Goal: Transaction & Acquisition: Purchase product/service

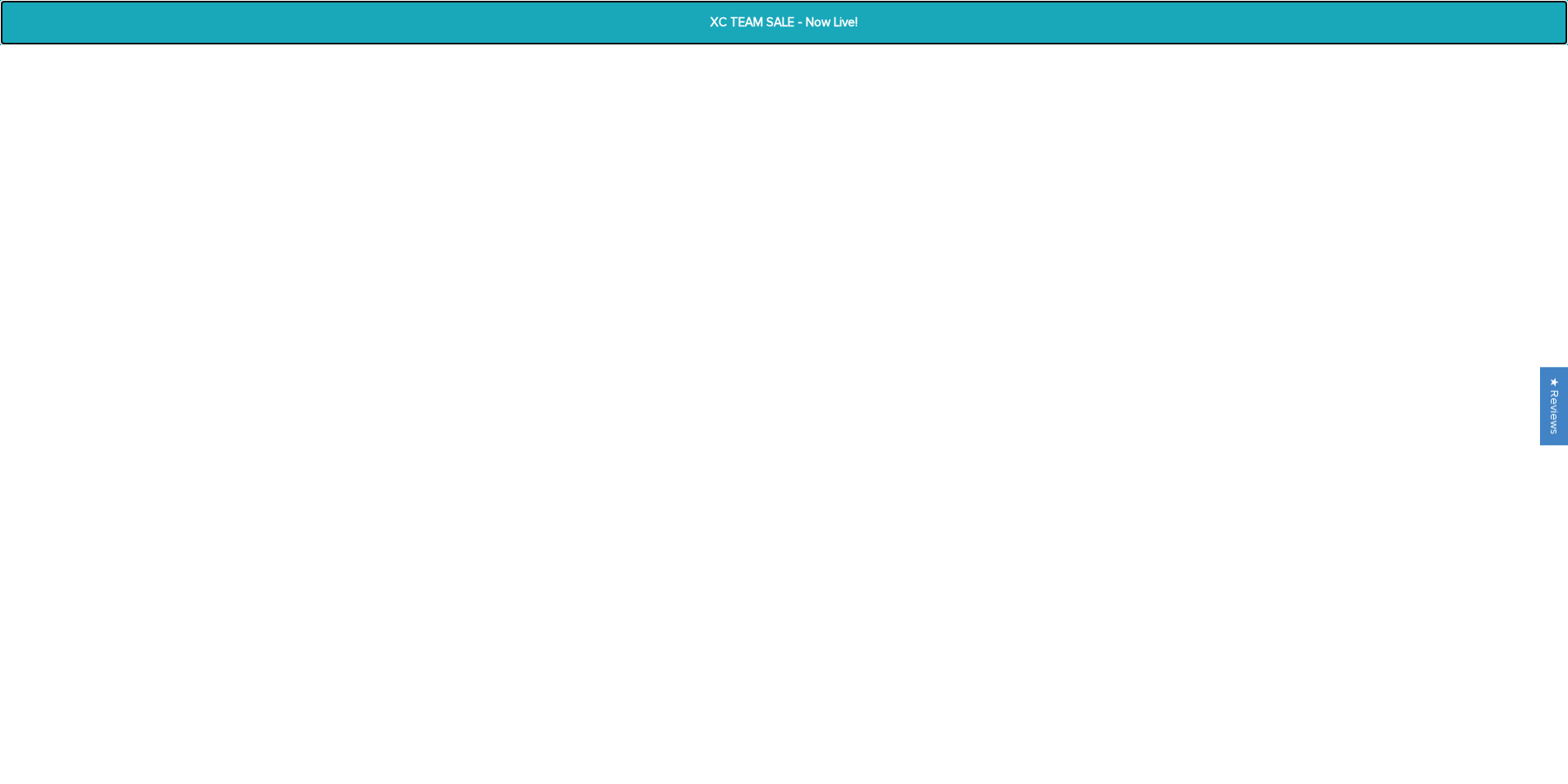
click at [790, 24] on span "XC TEAM SALE - Now Live!" at bounding box center [784, 23] width 607 height 19
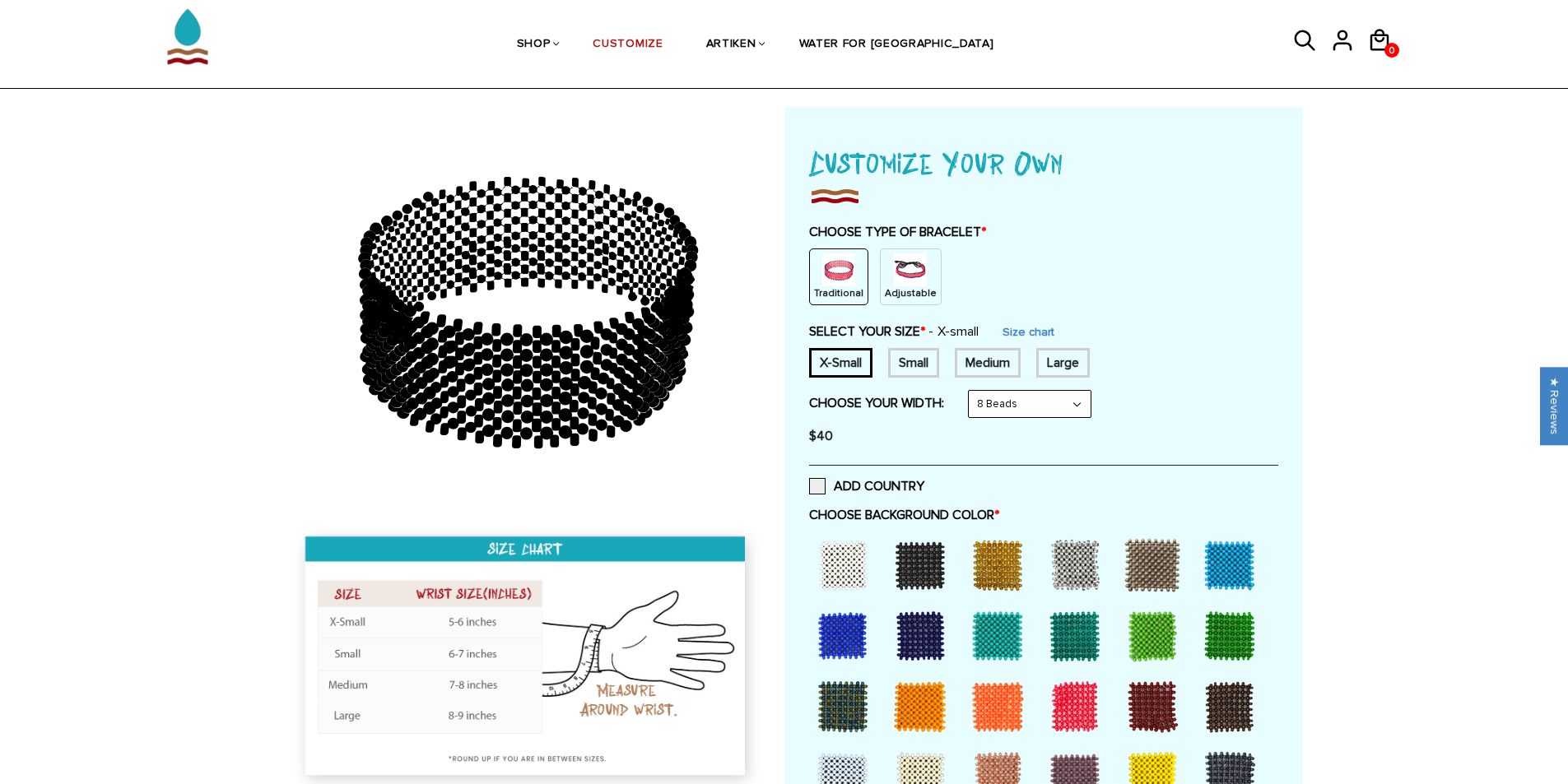
scroll to position [82, 0]
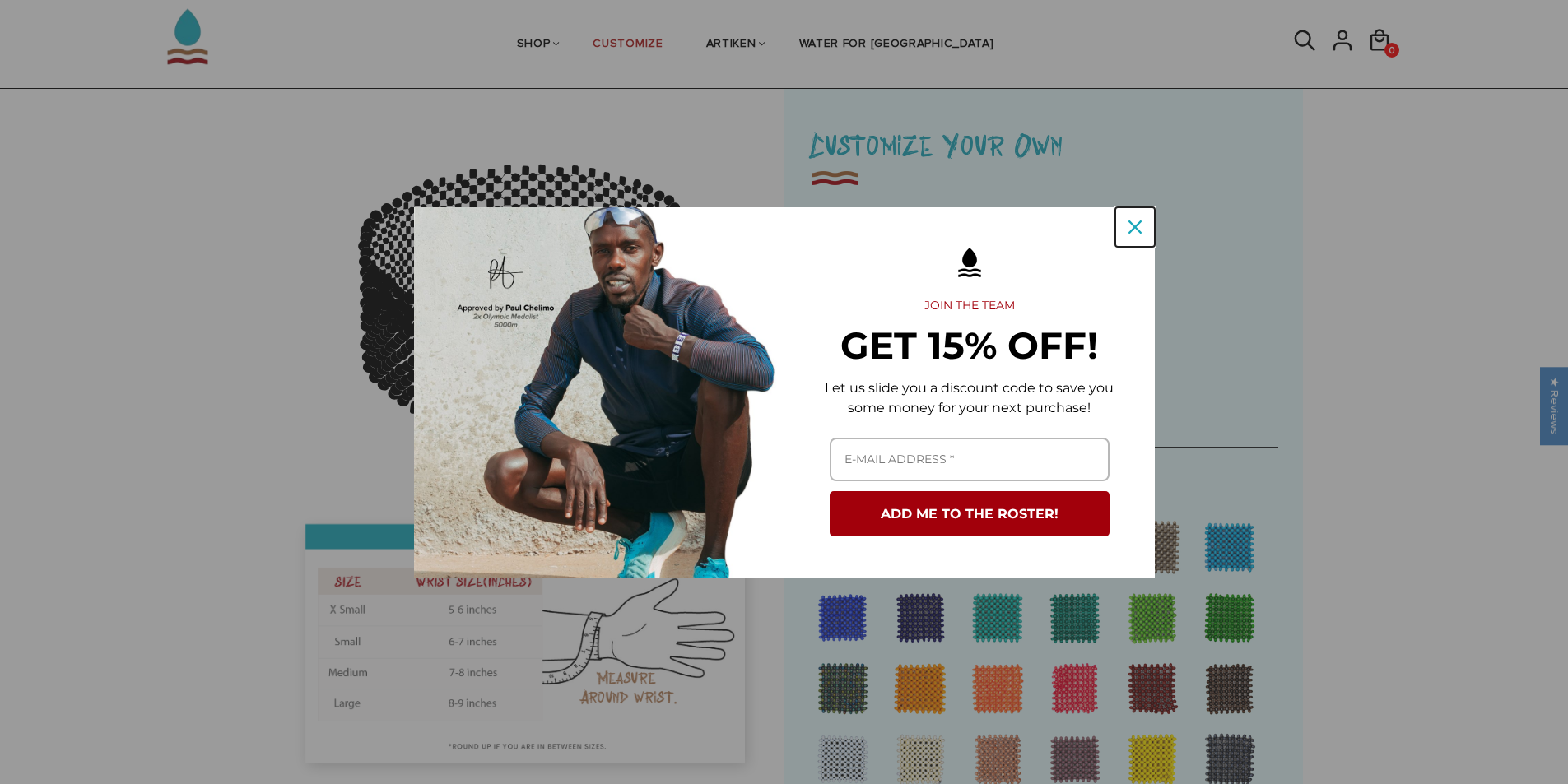
click at [1129, 225] on icon "close icon" at bounding box center [1135, 227] width 14 height 14
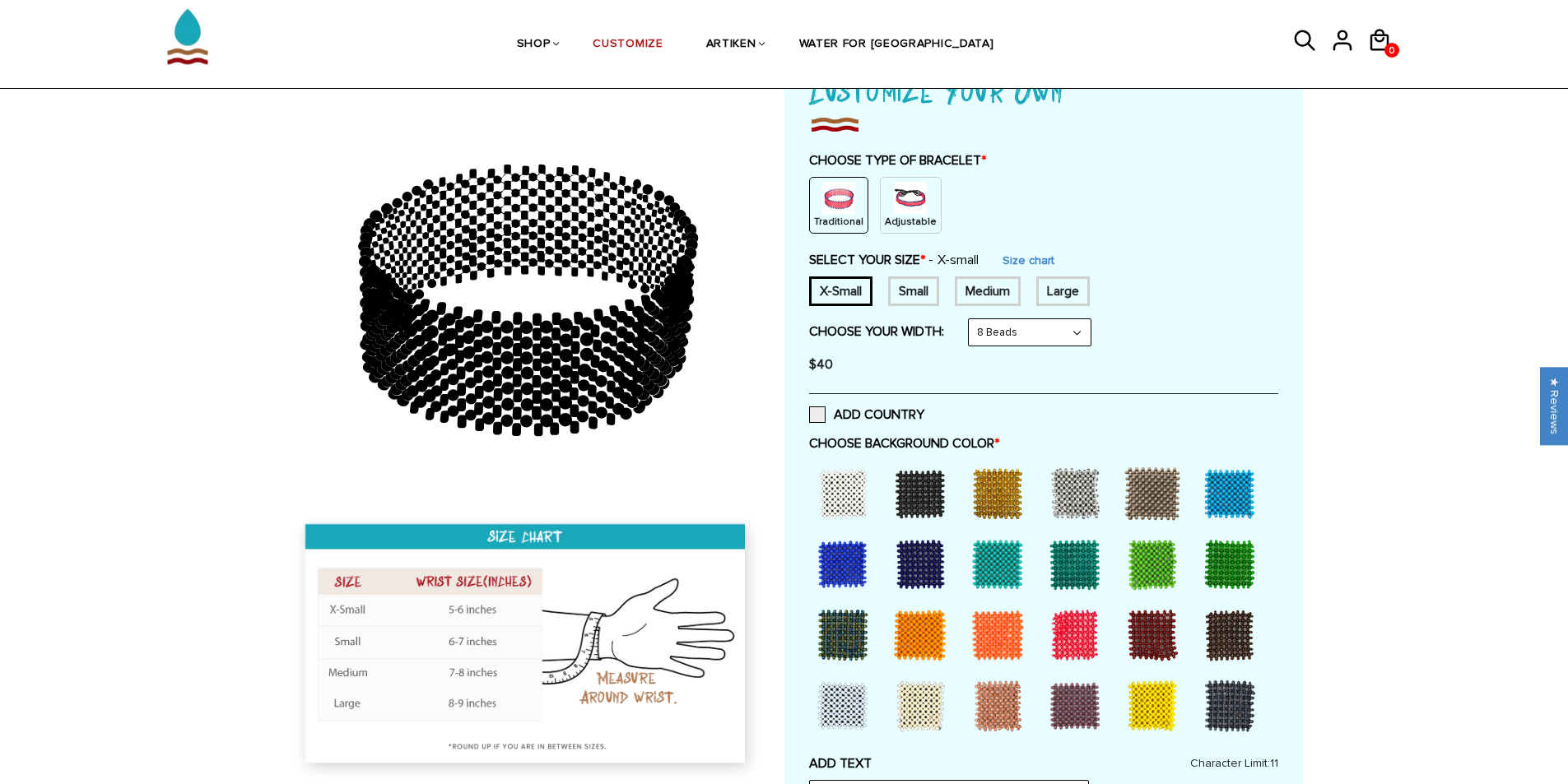
scroll to position [165, 0]
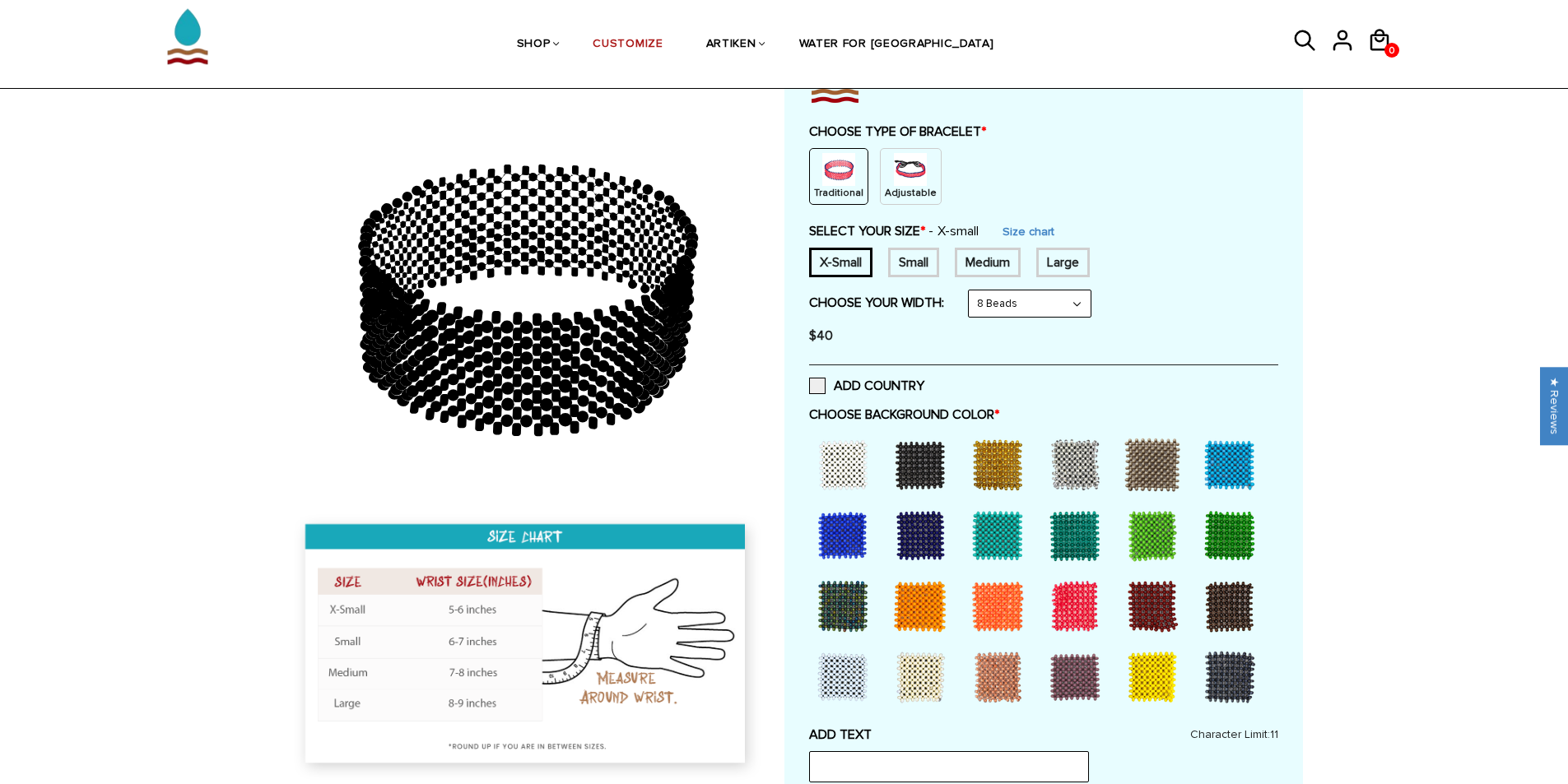
click at [1152, 679] on div at bounding box center [1152, 677] width 66 height 66
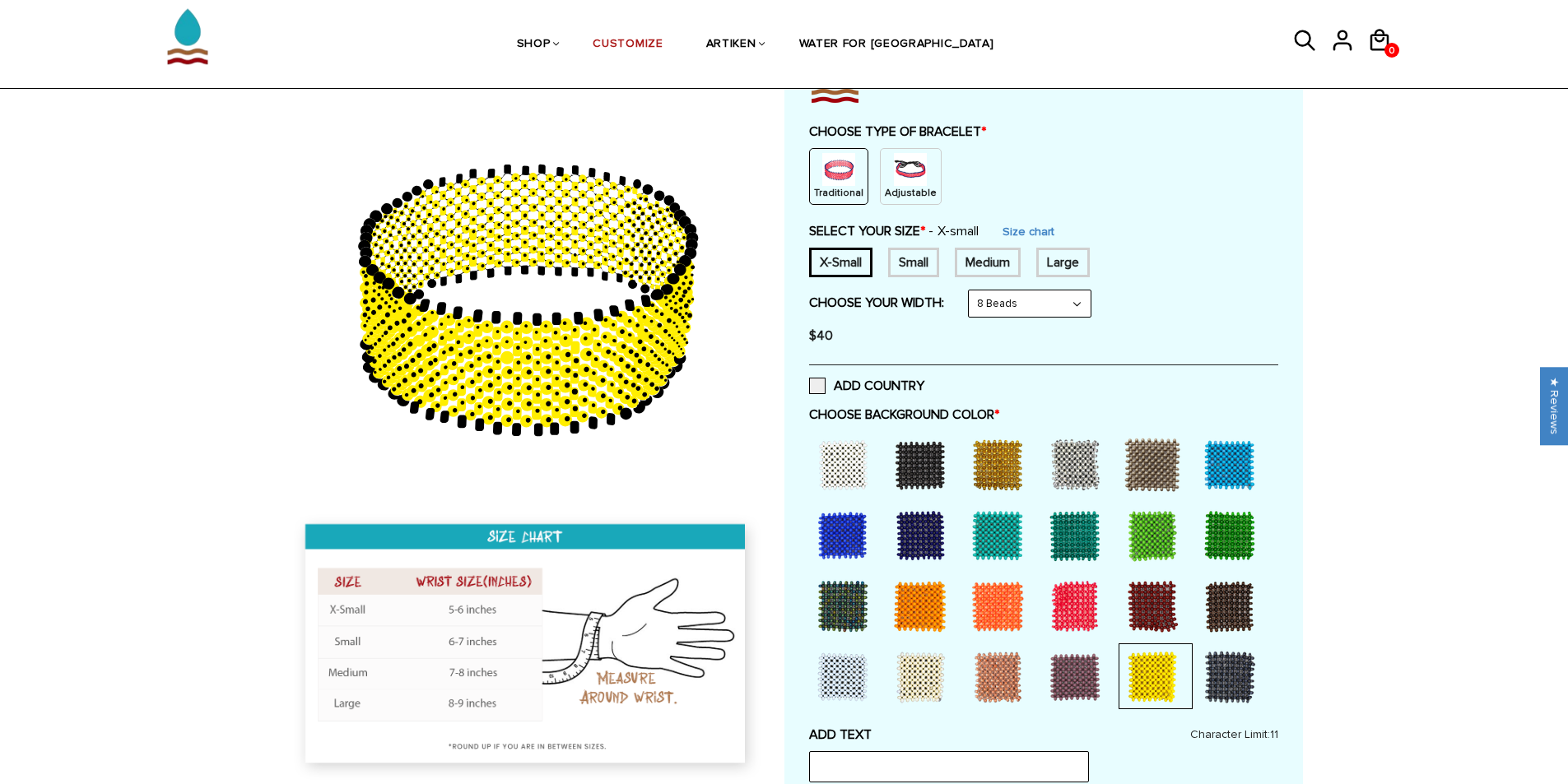
click at [852, 538] on div at bounding box center [843, 536] width 66 height 66
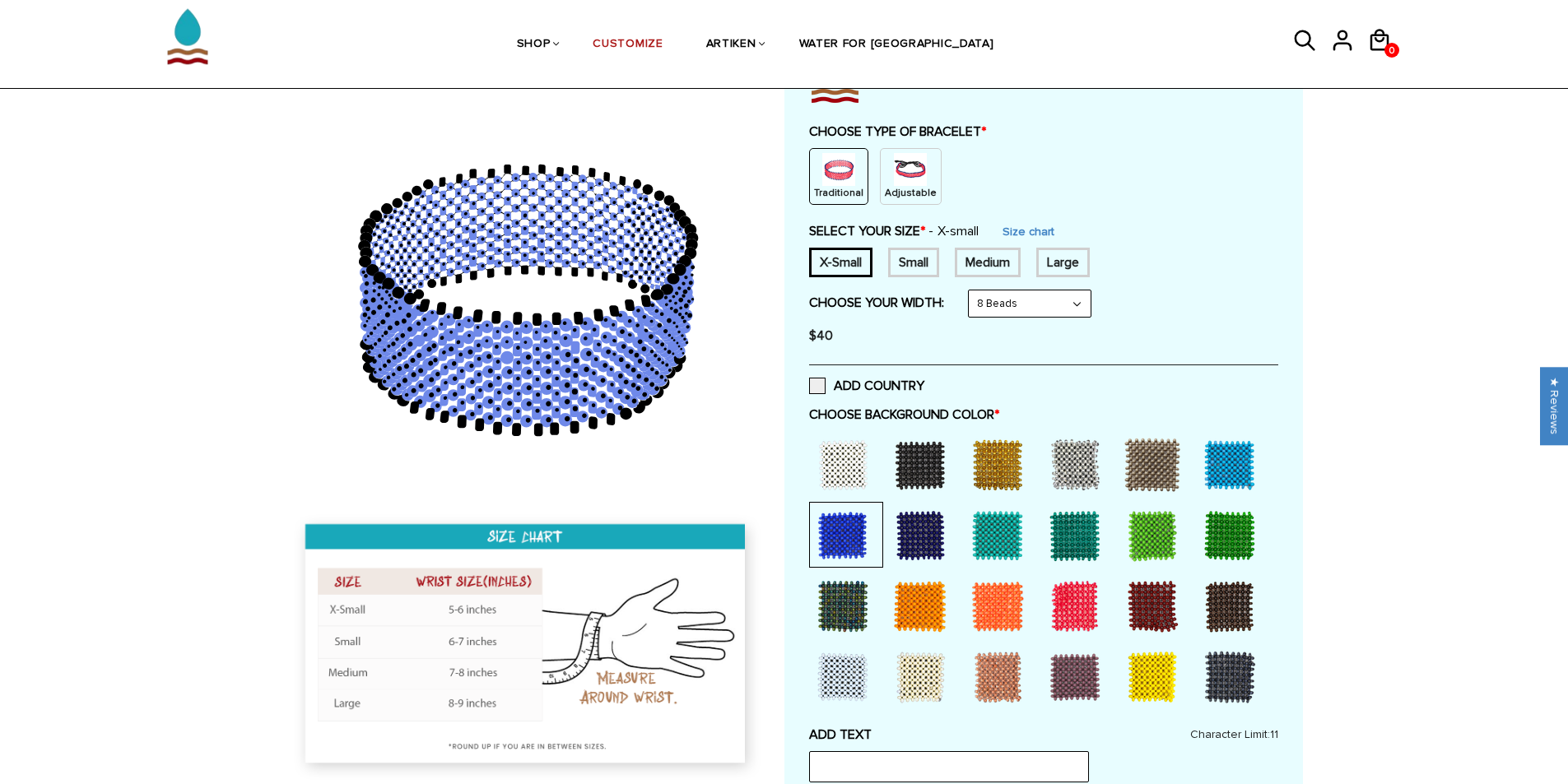
click at [893, 530] on div at bounding box center [920, 536] width 66 height 66
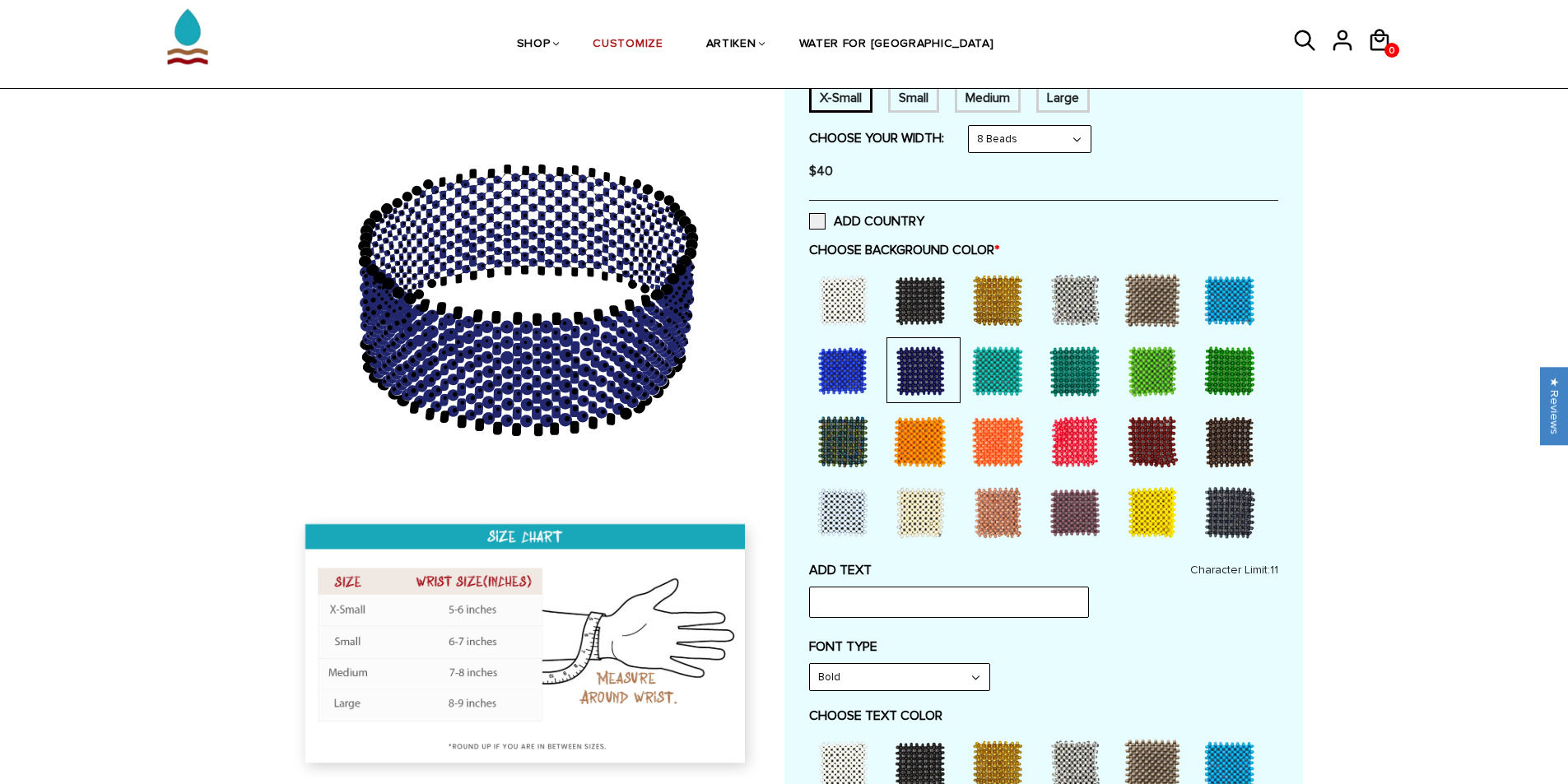
scroll to position [576, 0]
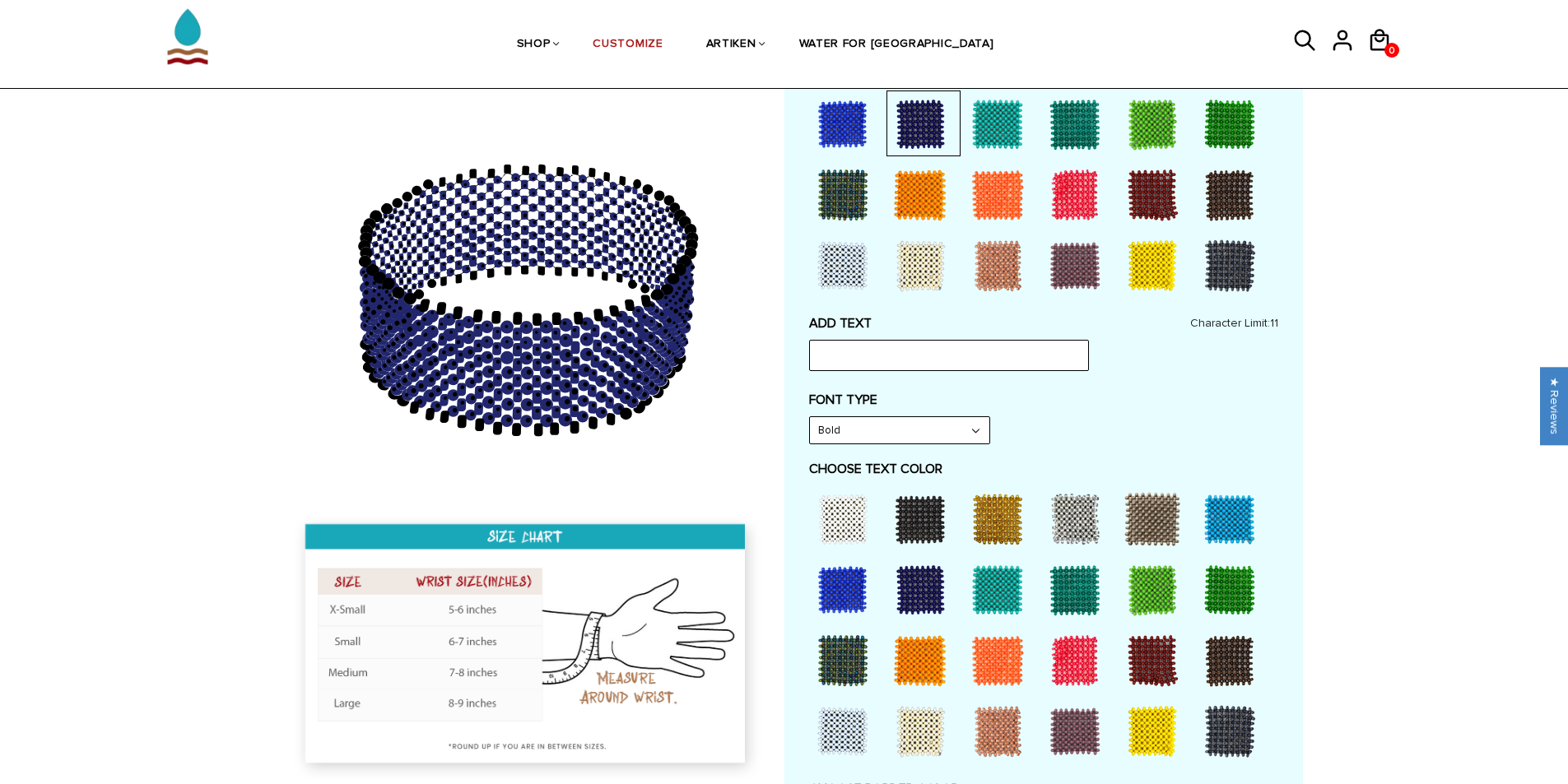
click at [1150, 736] on div at bounding box center [1152, 731] width 66 height 66
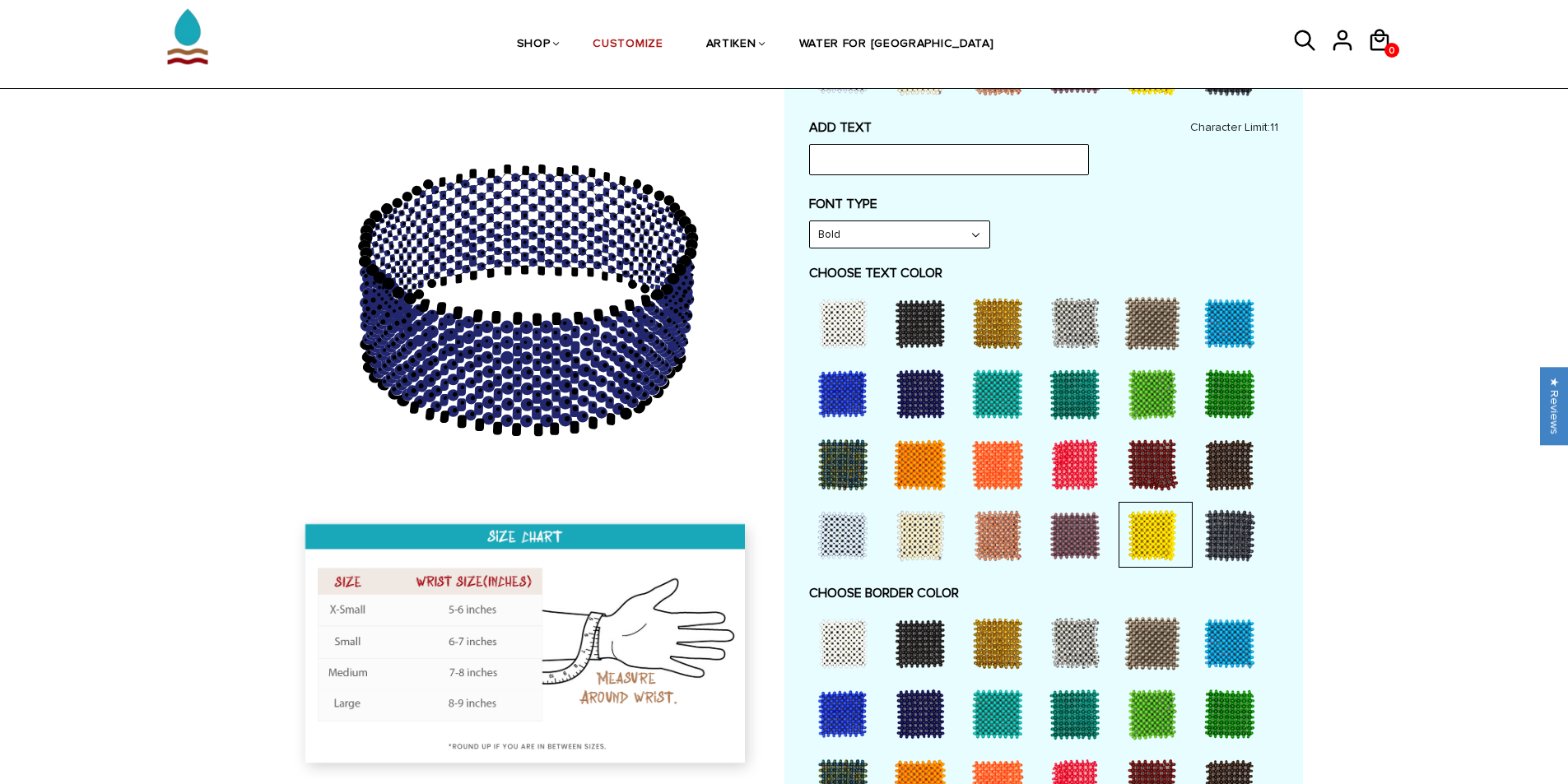
scroll to position [905, 0]
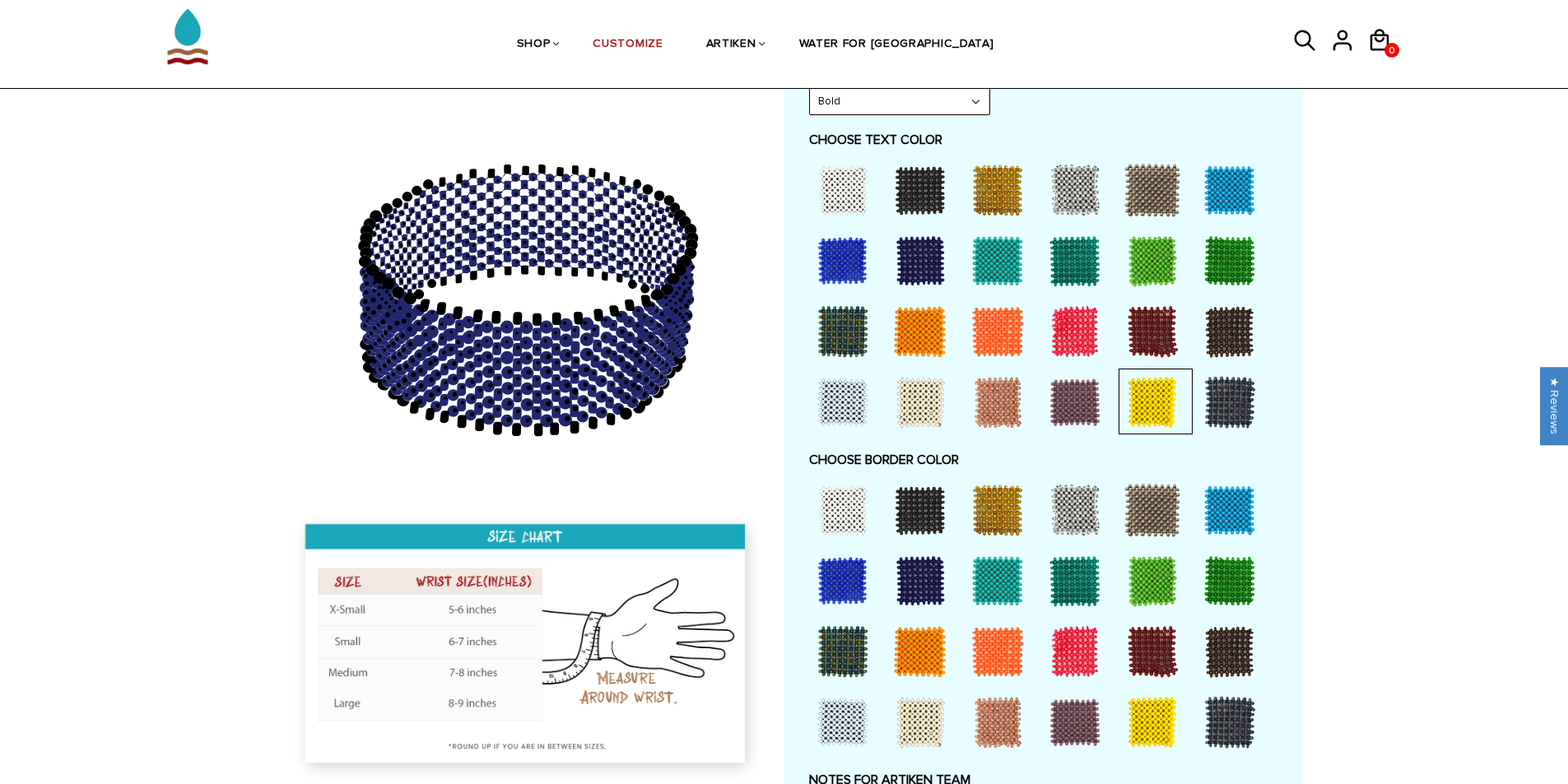
click at [1146, 707] on div at bounding box center [1152, 722] width 66 height 66
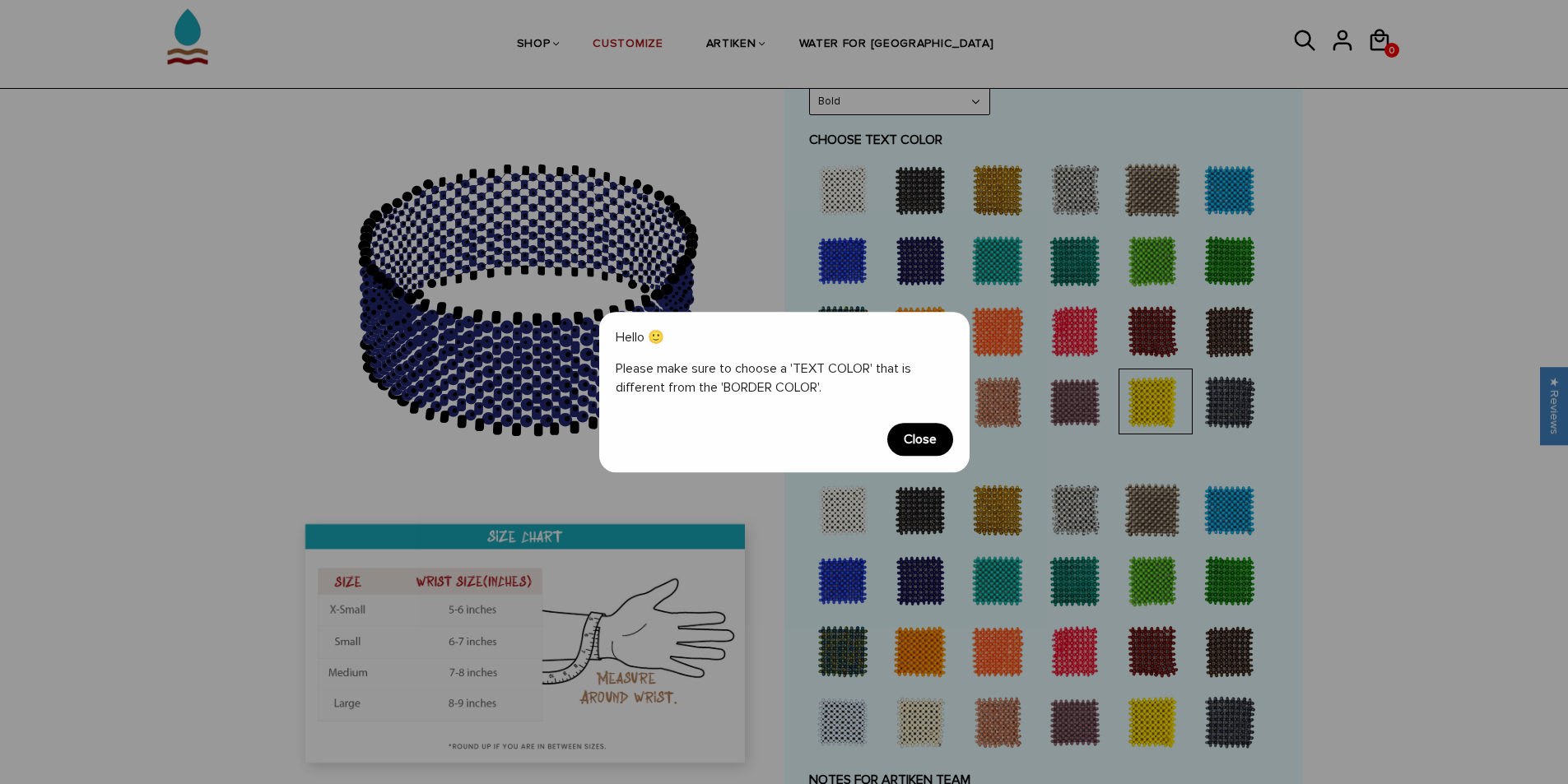
click at [933, 435] on span "Close" at bounding box center [920, 439] width 66 height 33
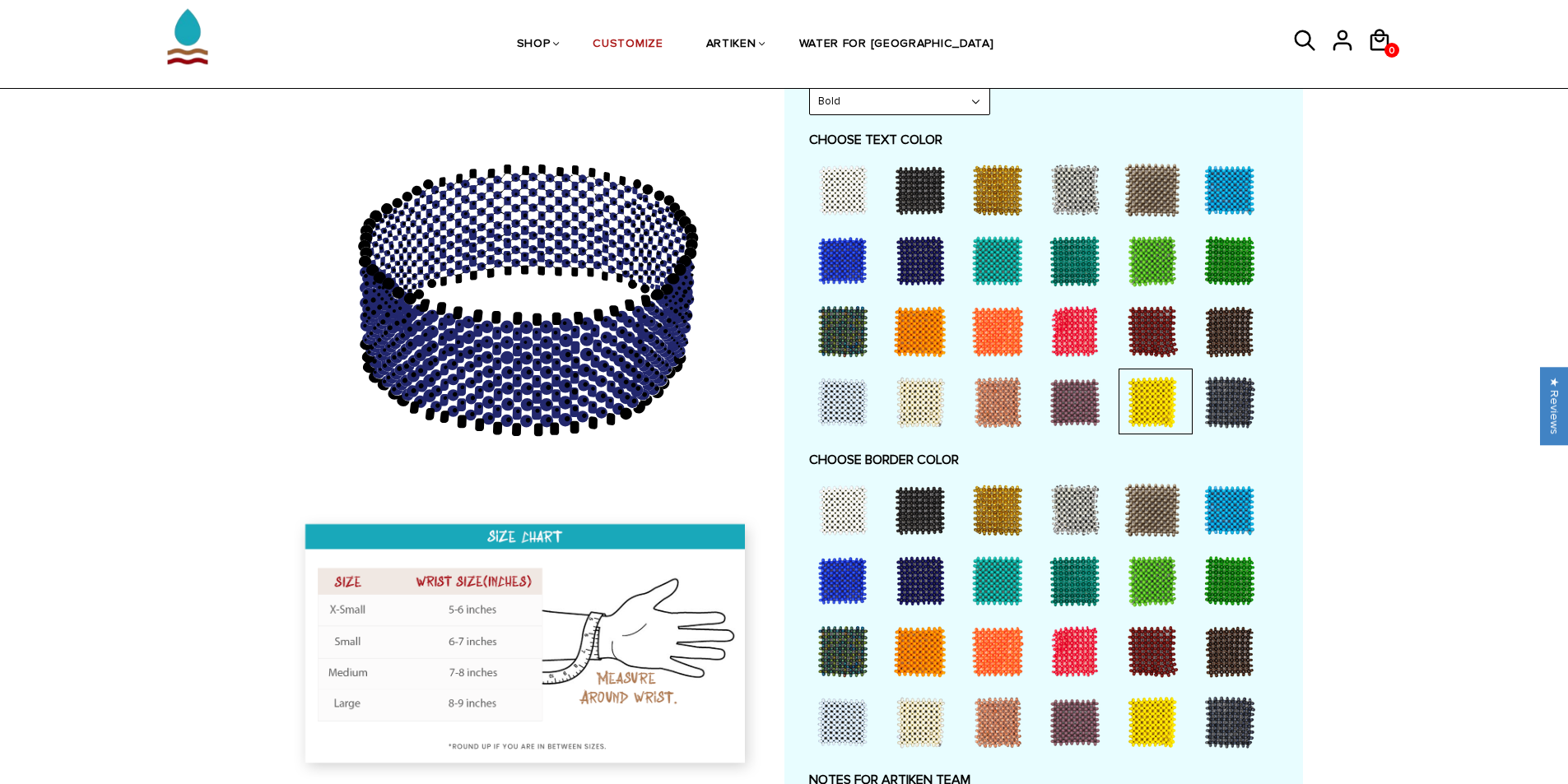
click at [857, 190] on div at bounding box center [843, 190] width 66 height 66
click at [1136, 700] on div at bounding box center [1152, 722] width 66 height 66
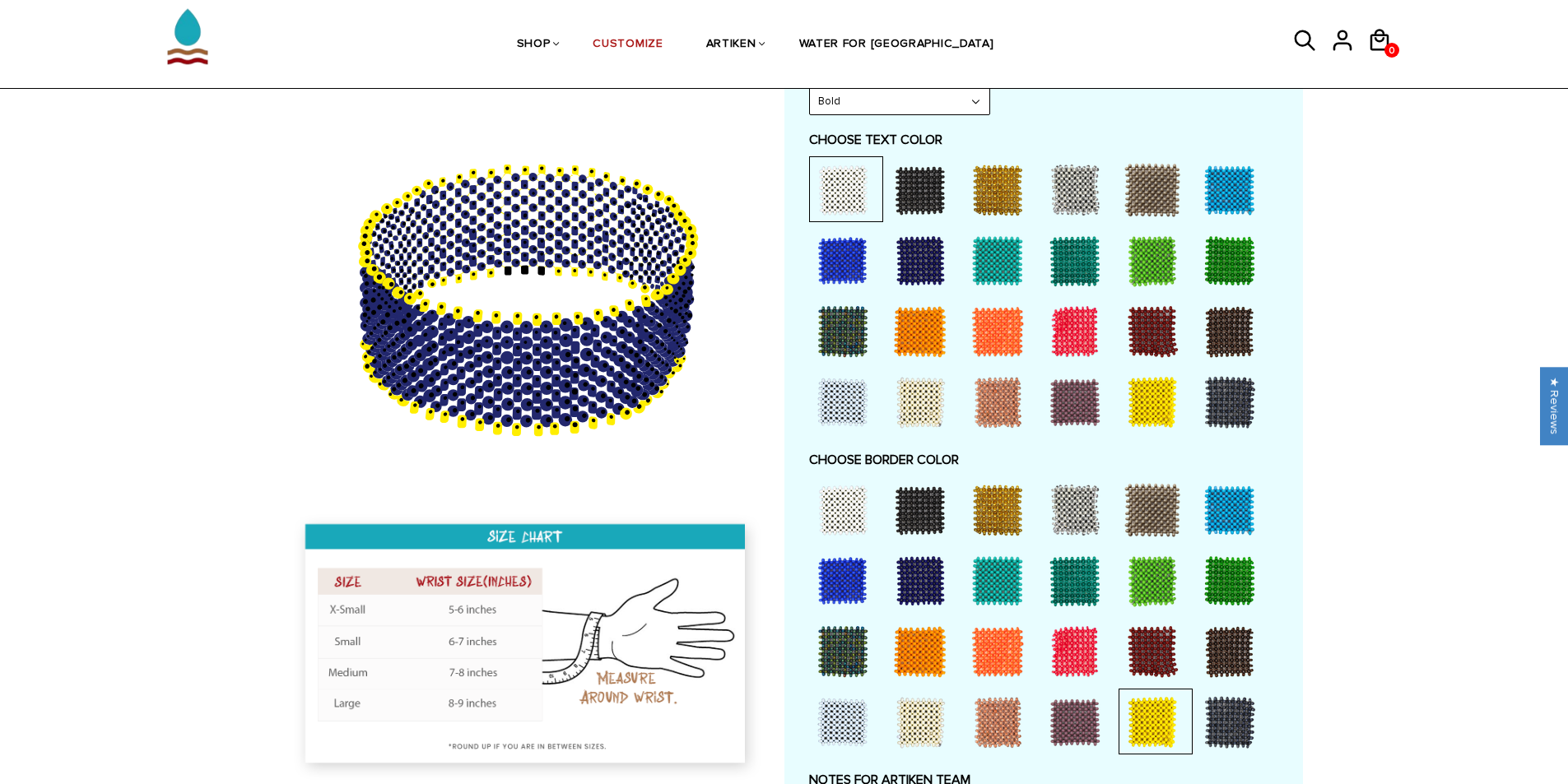
click at [1075, 503] on div at bounding box center [1075, 510] width 66 height 66
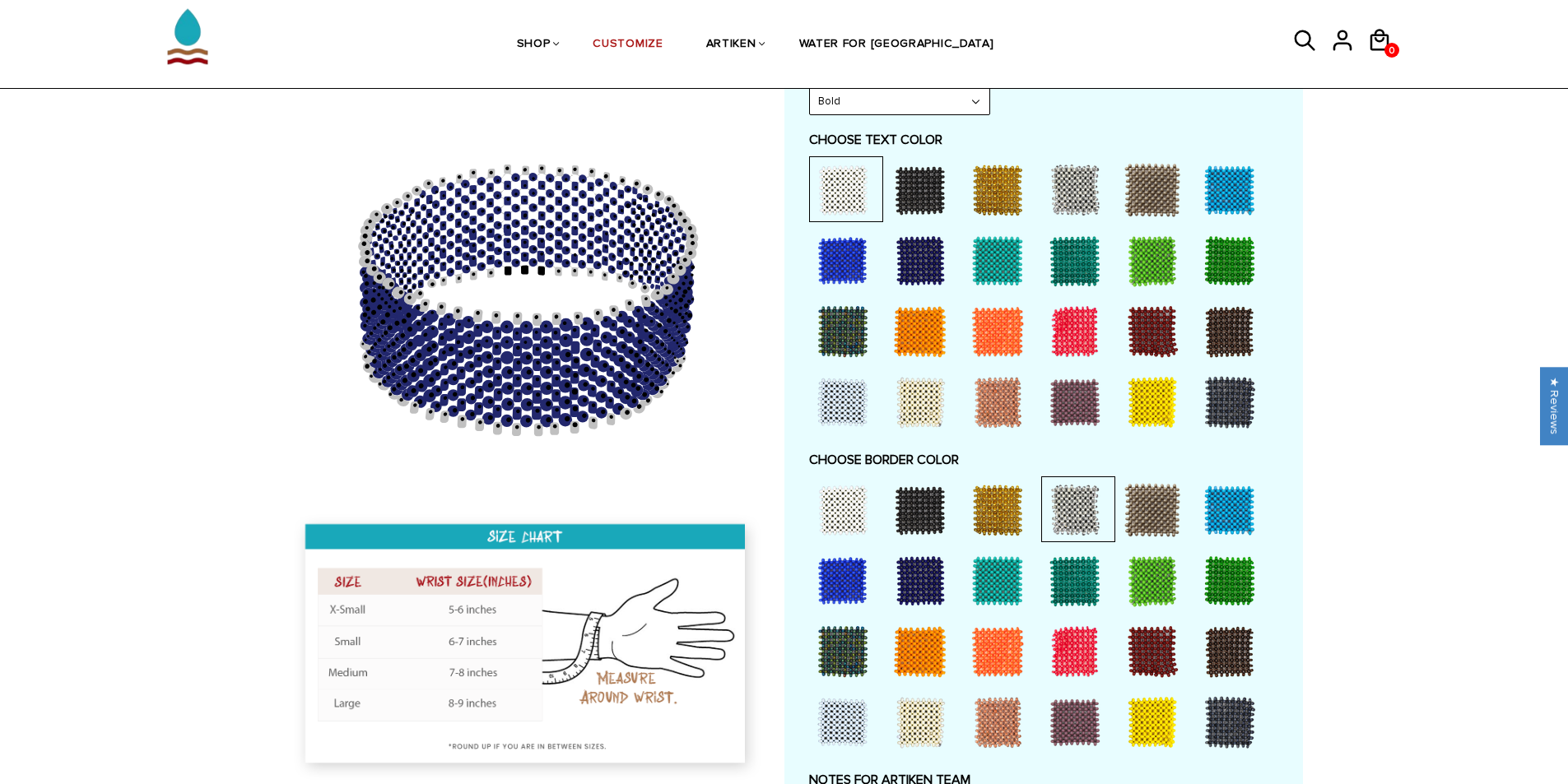
scroll to position [1070, 0]
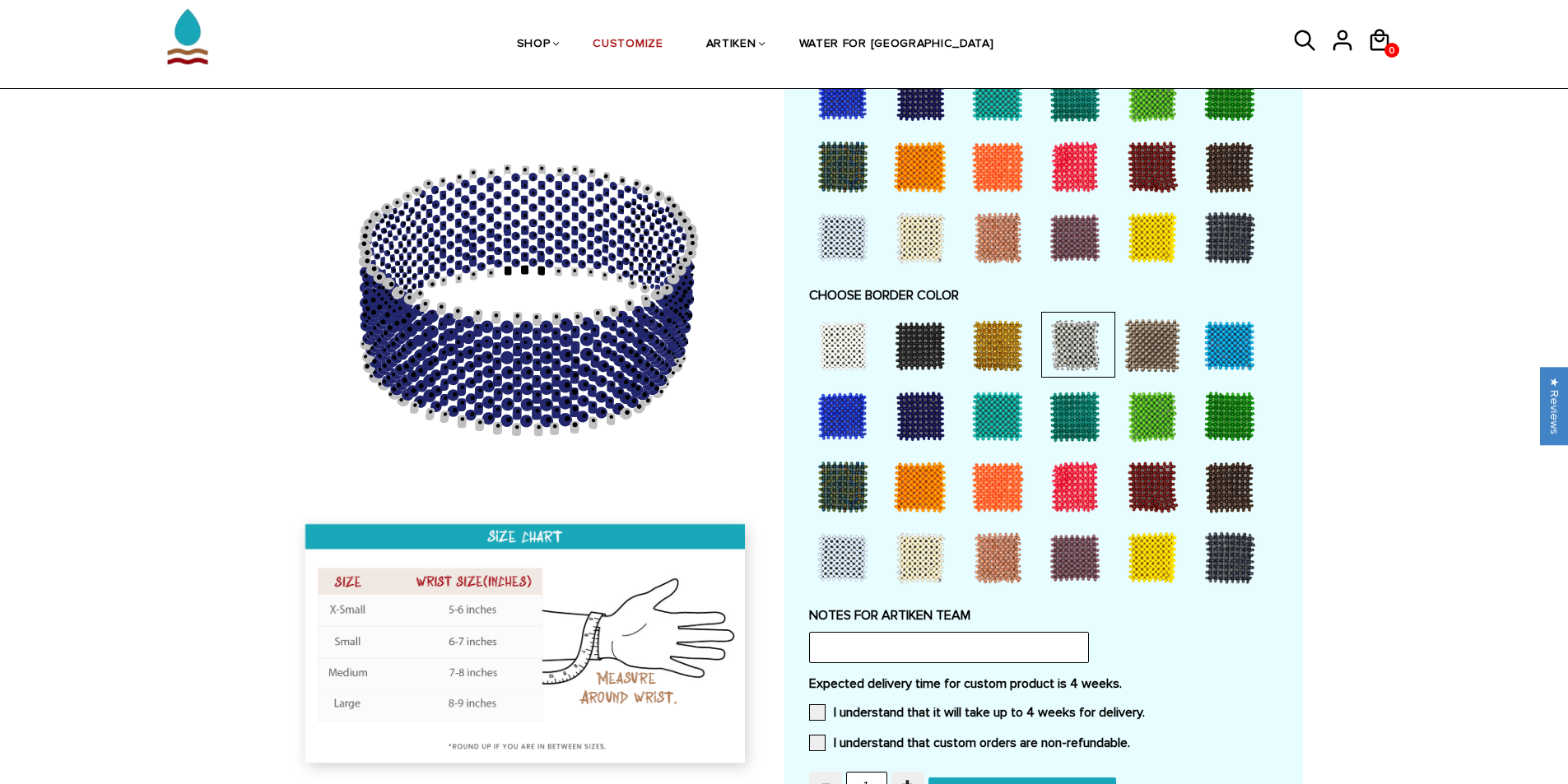
click at [844, 563] on div at bounding box center [843, 558] width 66 height 66
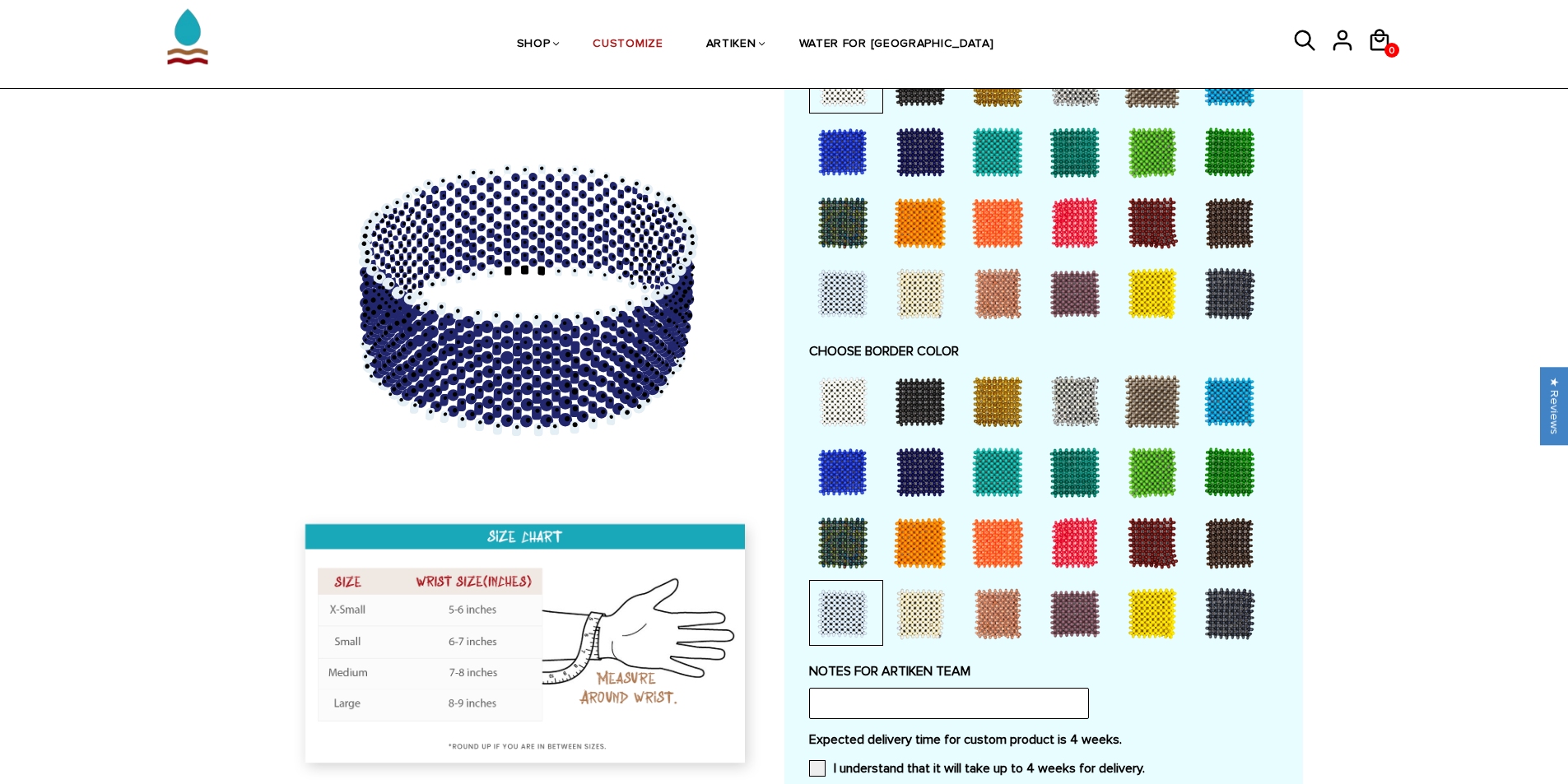
scroll to position [988, 0]
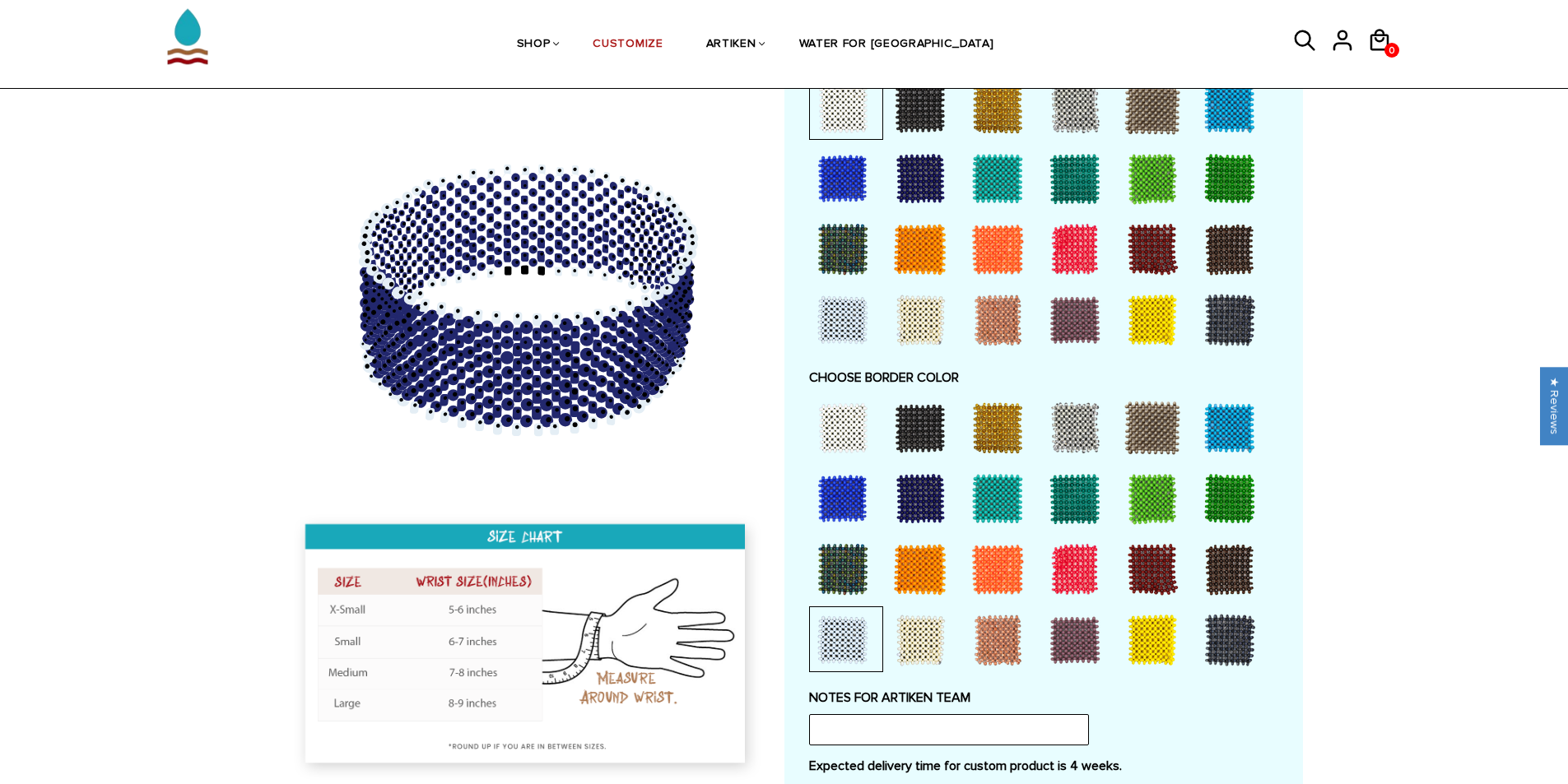
click at [1231, 646] on div at bounding box center [1229, 640] width 66 height 66
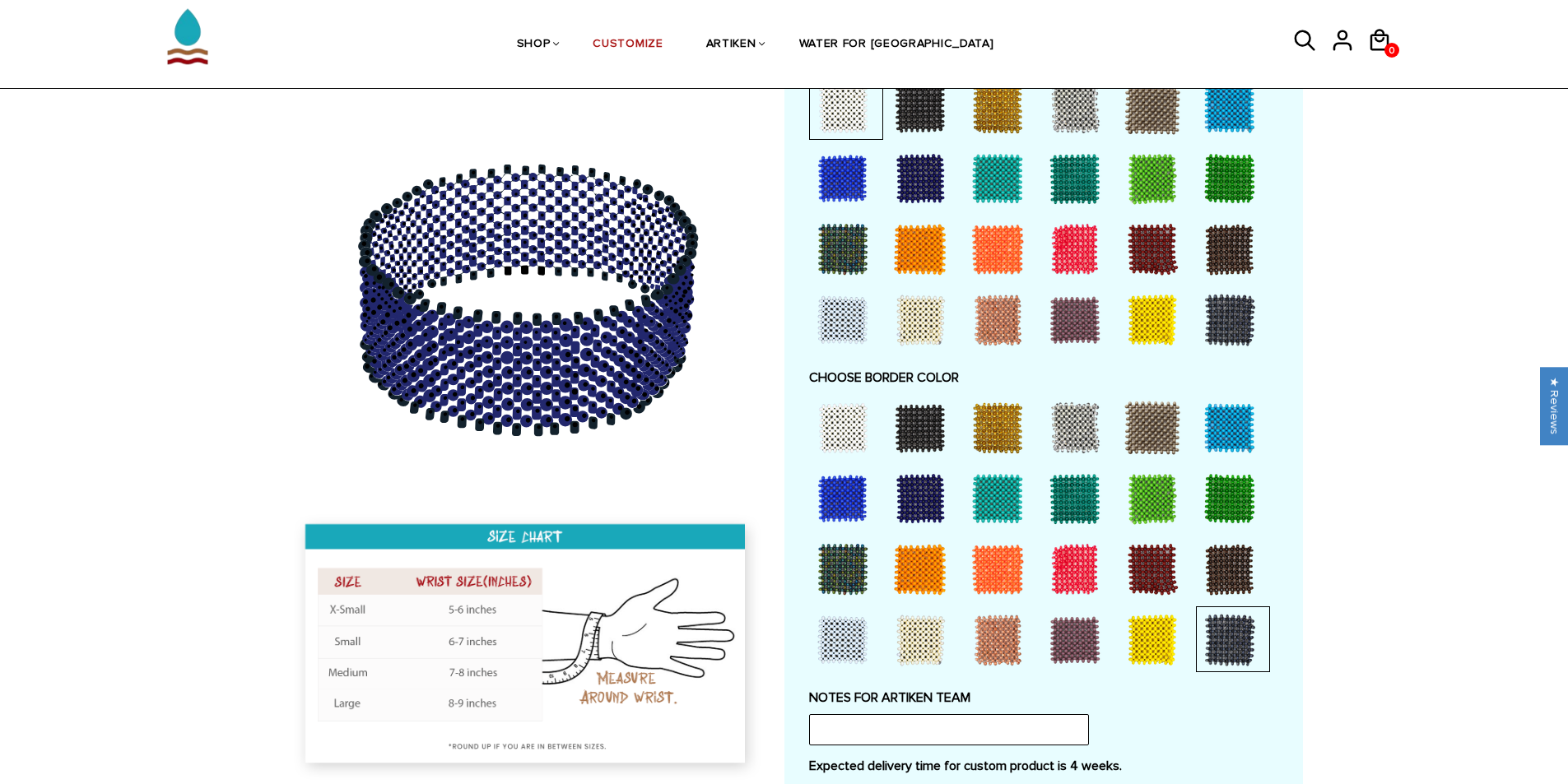
click at [924, 421] on div at bounding box center [920, 427] width 66 height 66
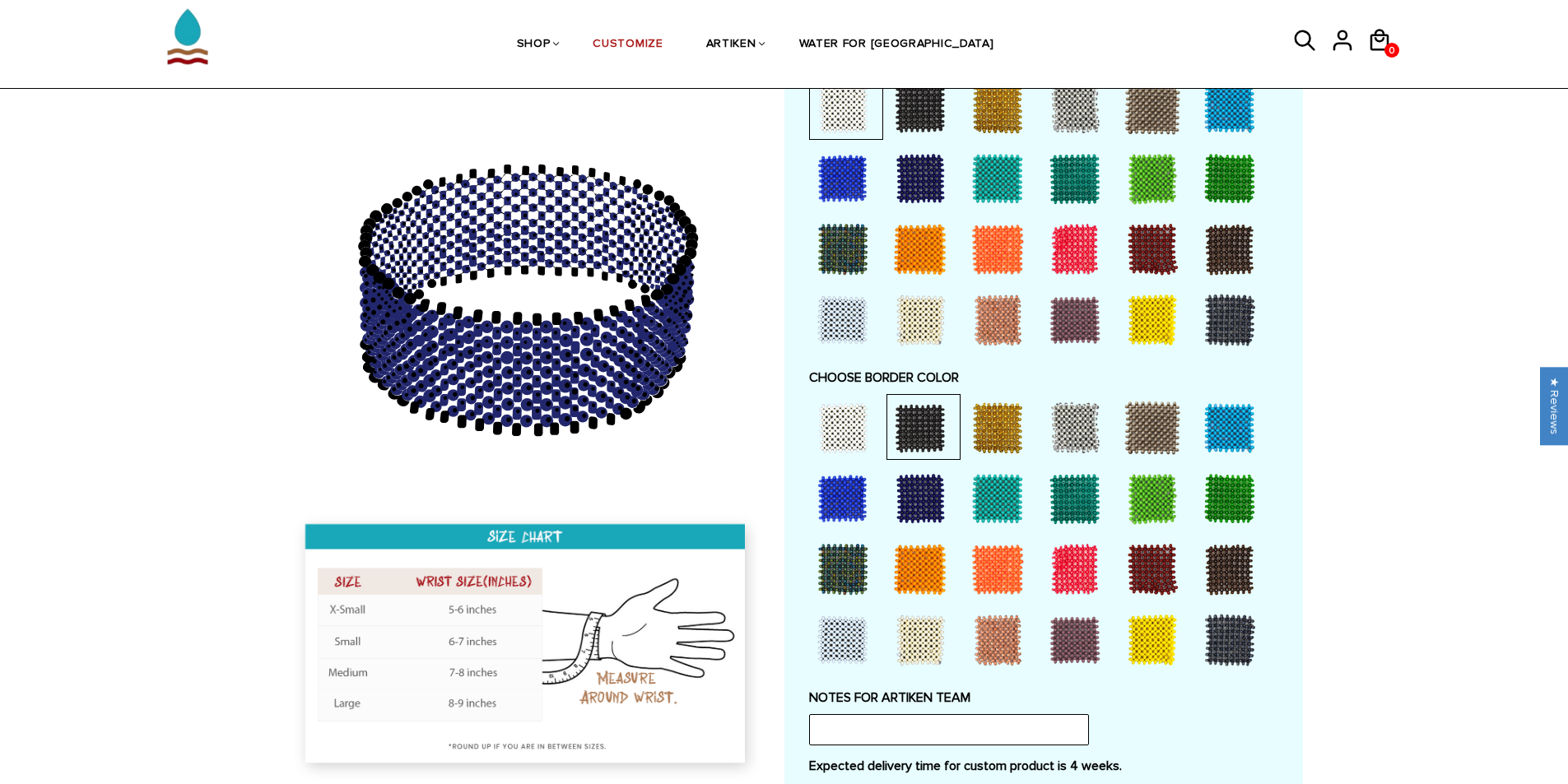
click at [1085, 416] on div at bounding box center [1075, 427] width 66 height 66
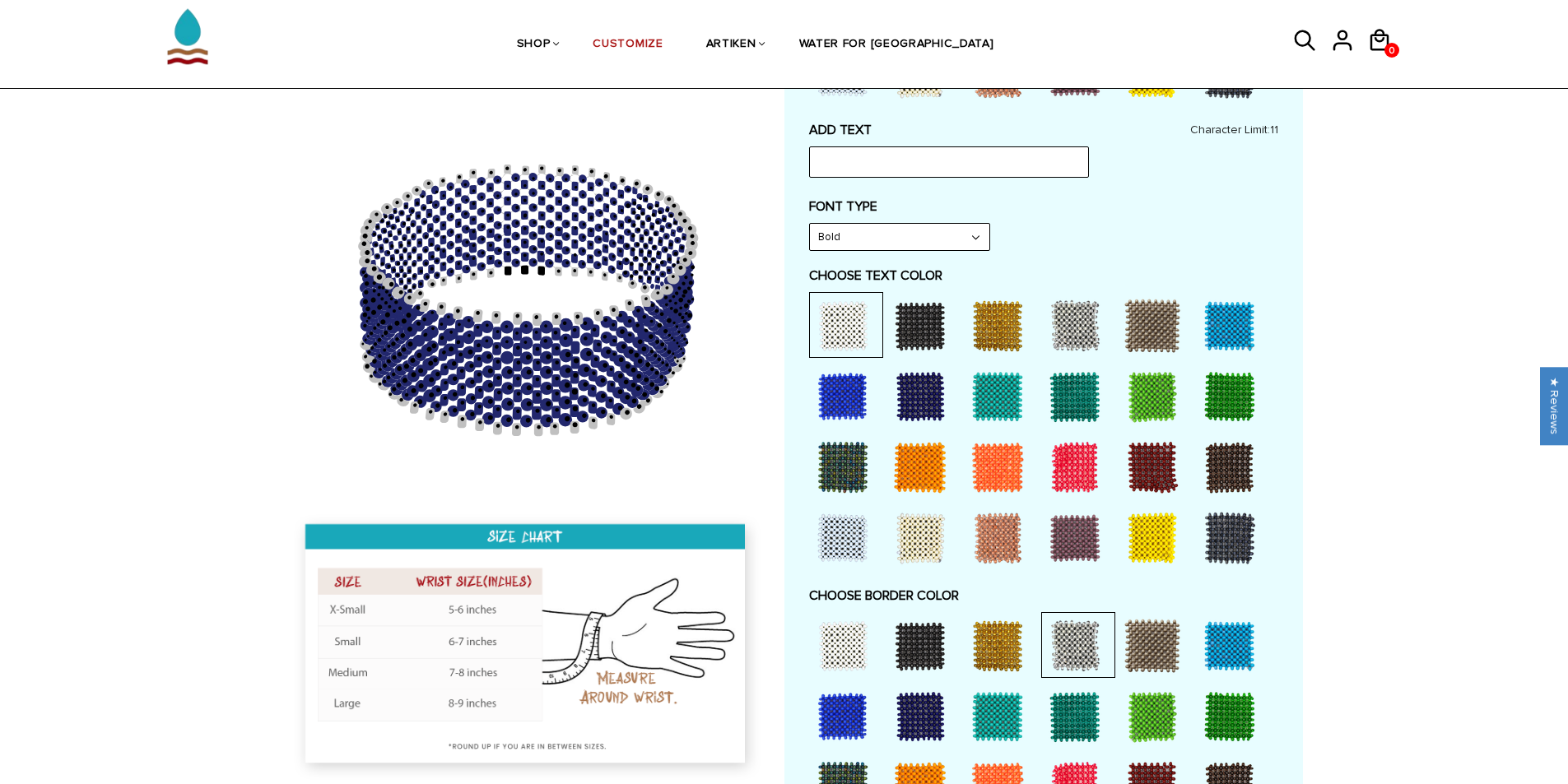
scroll to position [741, 0]
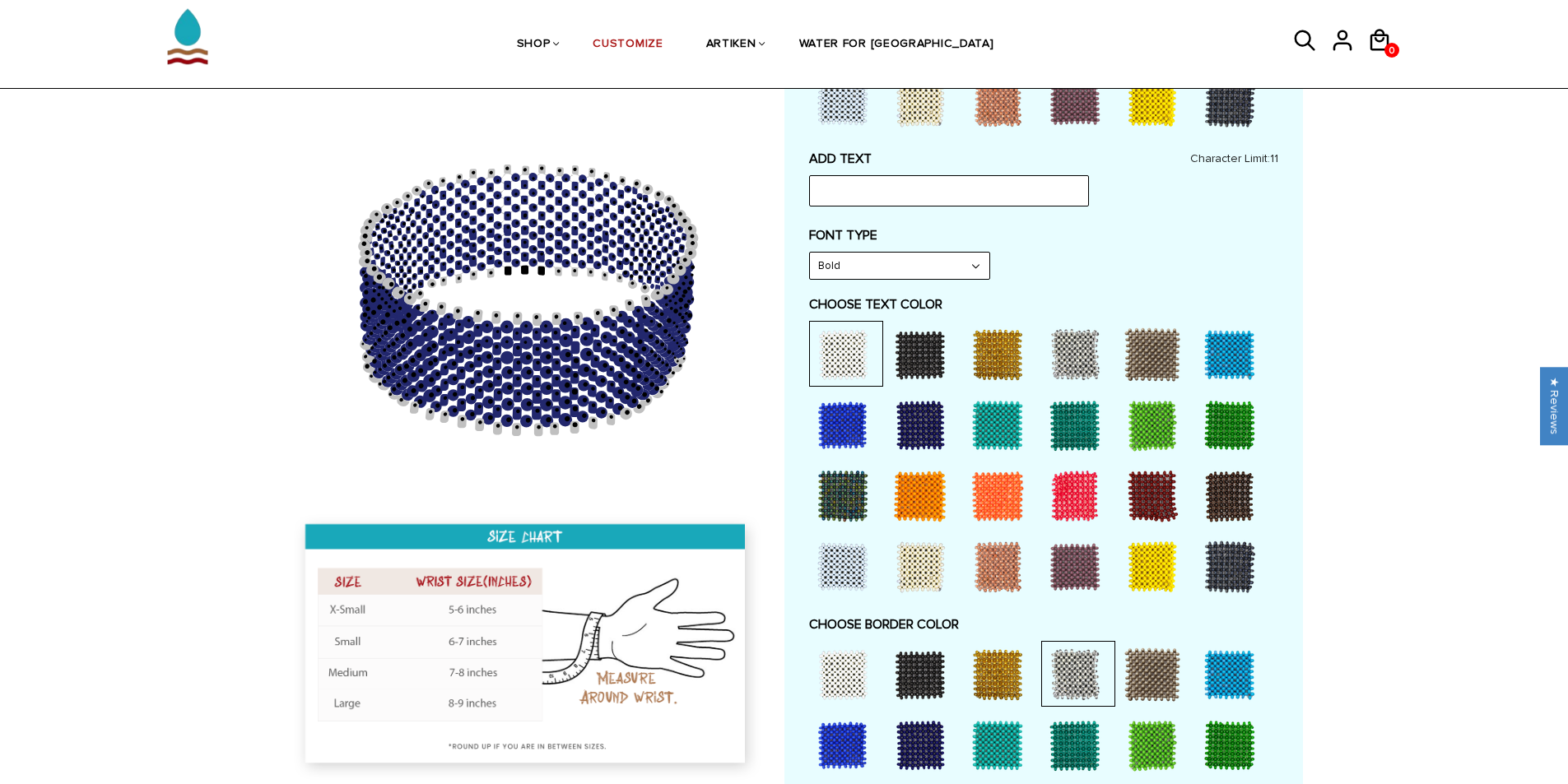
click at [1147, 584] on div at bounding box center [1152, 567] width 66 height 66
click at [924, 198] on input "text" at bounding box center [949, 191] width 280 height 32
type input "WPUXC"
click at [1233, 306] on label "CHOOSE TEXT COLOR" at bounding box center [1044, 304] width 469 height 16
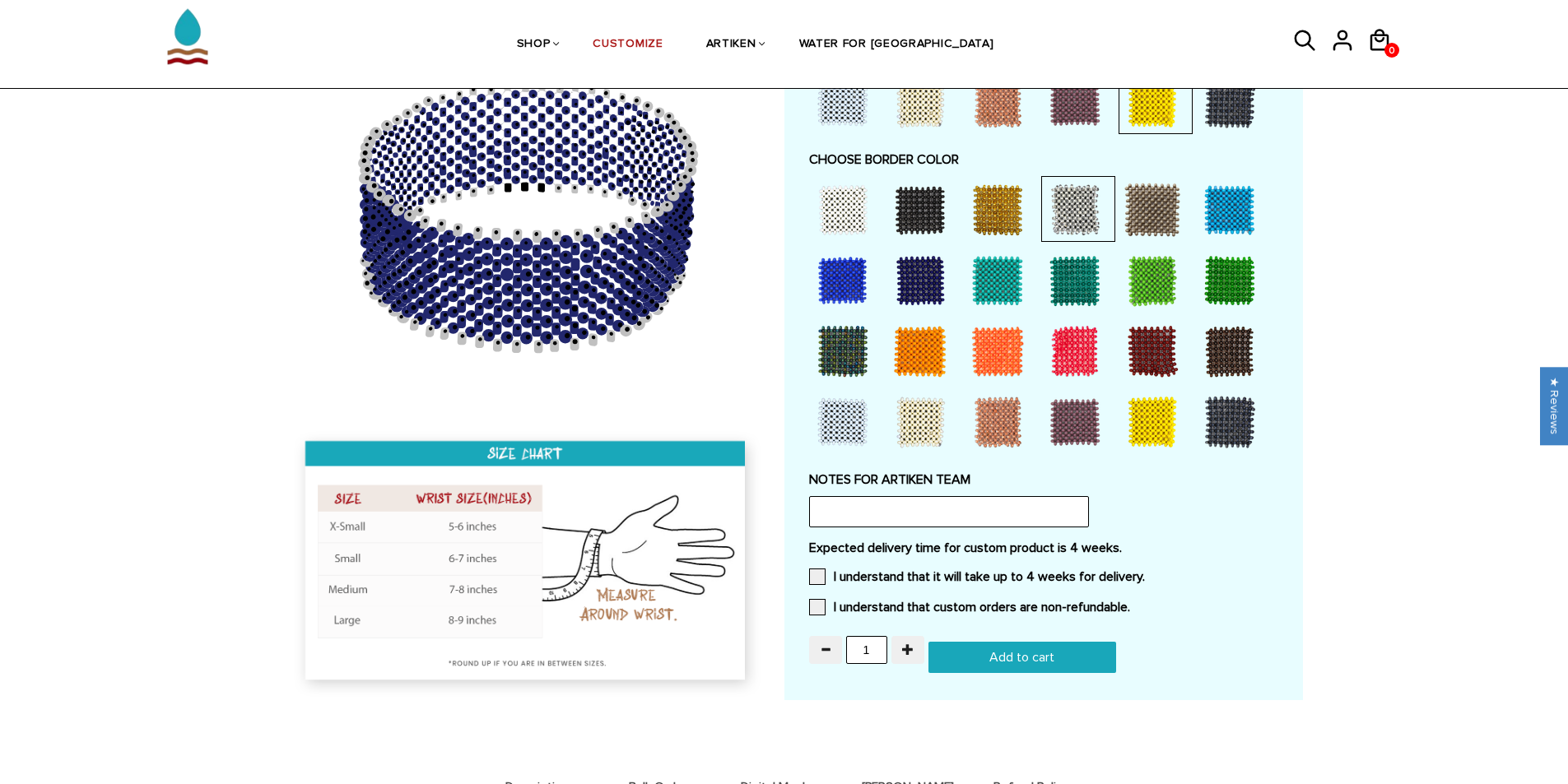
scroll to position [1235, 0]
